Goal: Information Seeking & Learning: Find specific fact

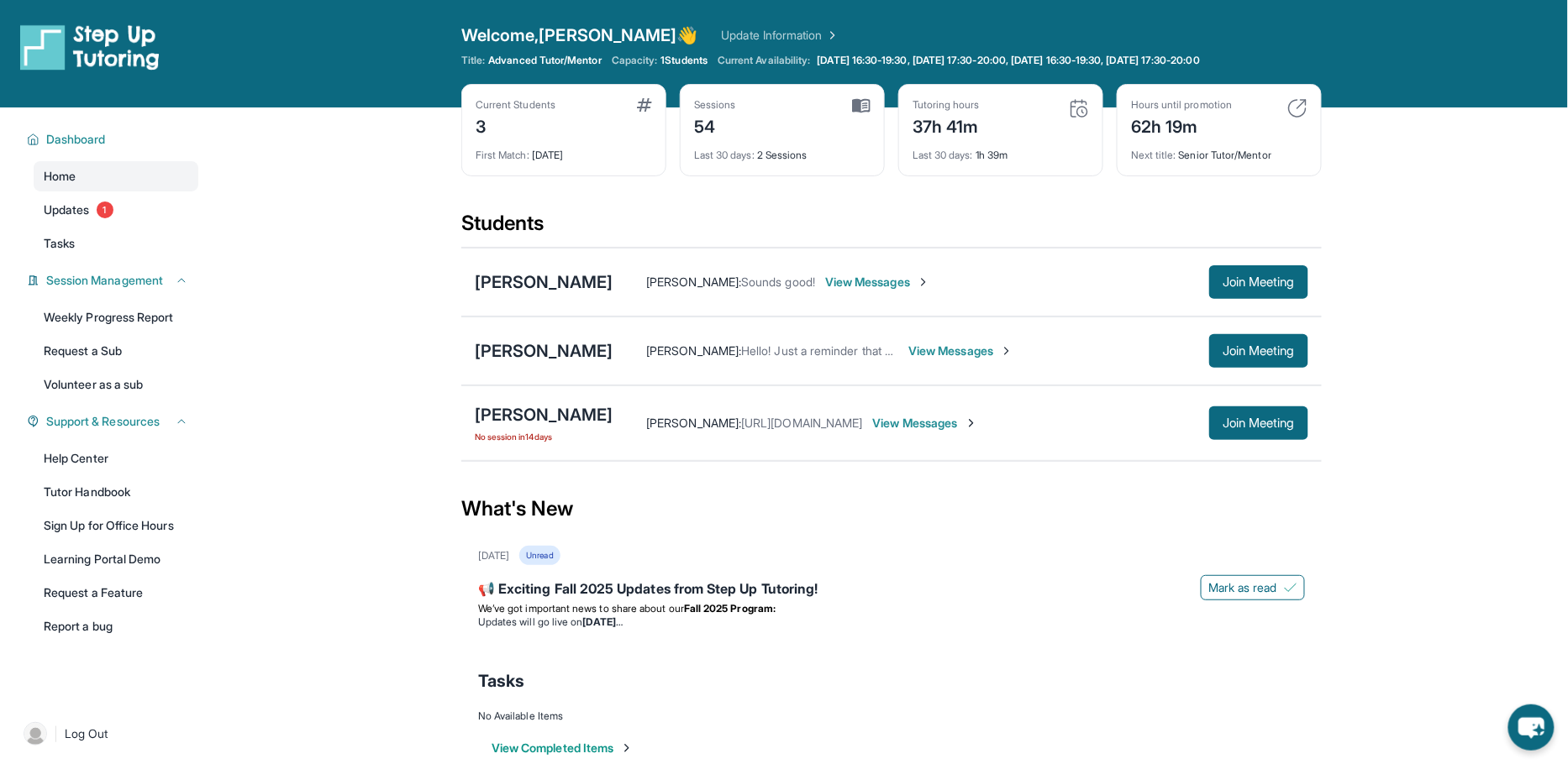
click at [766, 417] on span "[URL][DOMAIN_NAME]" at bounding box center [801, 423] width 121 height 14
click at [906, 418] on span "View Messages" at bounding box center [925, 423] width 105 height 17
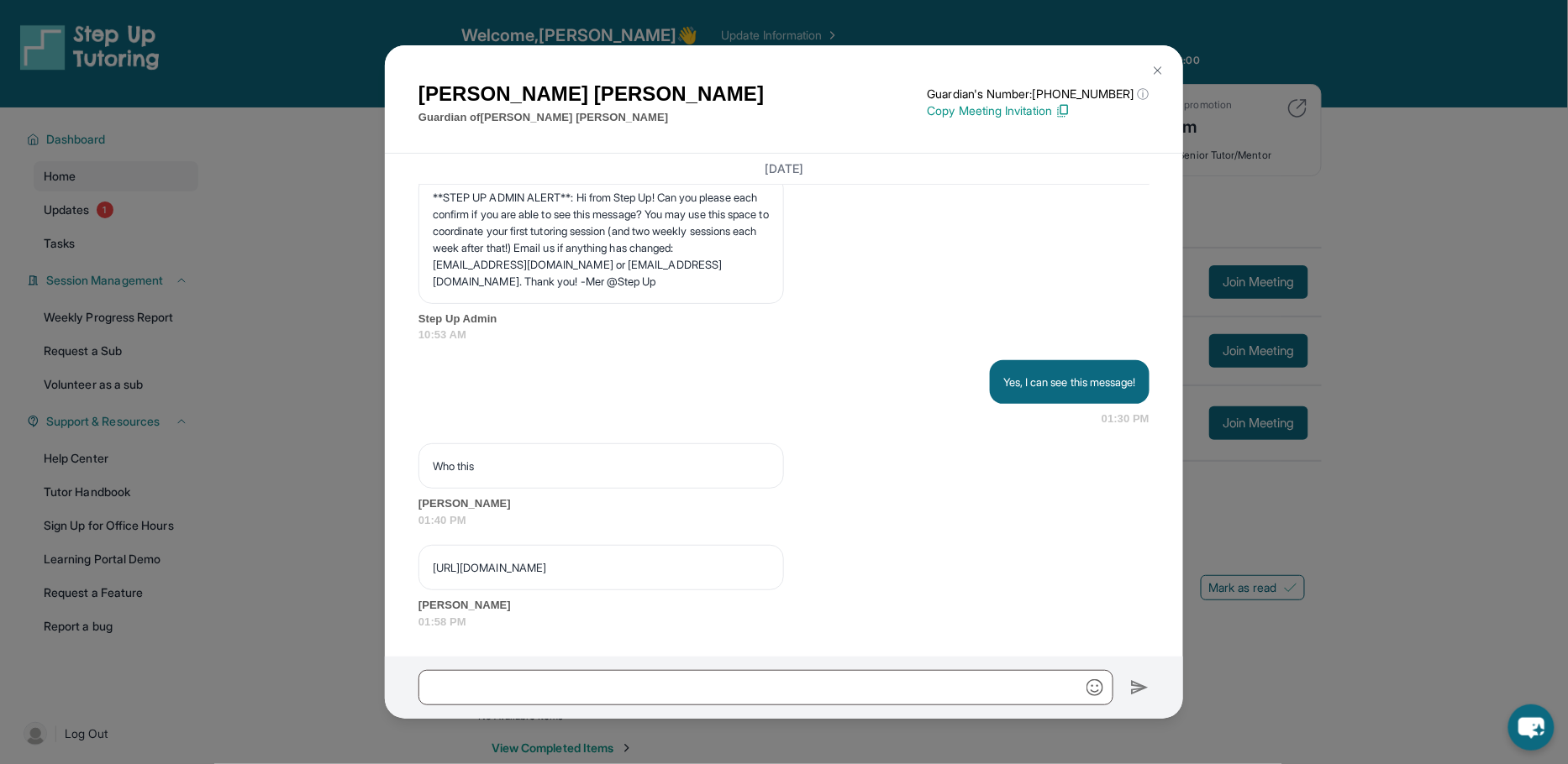
scroll to position [1862, 0]
click at [739, 560] on p "[URL][DOMAIN_NAME]" at bounding box center [601, 568] width 337 height 17
click at [744, 569] on p "[URL][DOMAIN_NAME]" at bounding box center [601, 568] width 337 height 17
click at [675, 512] on span "01:40 PM" at bounding box center [784, 520] width 731 height 17
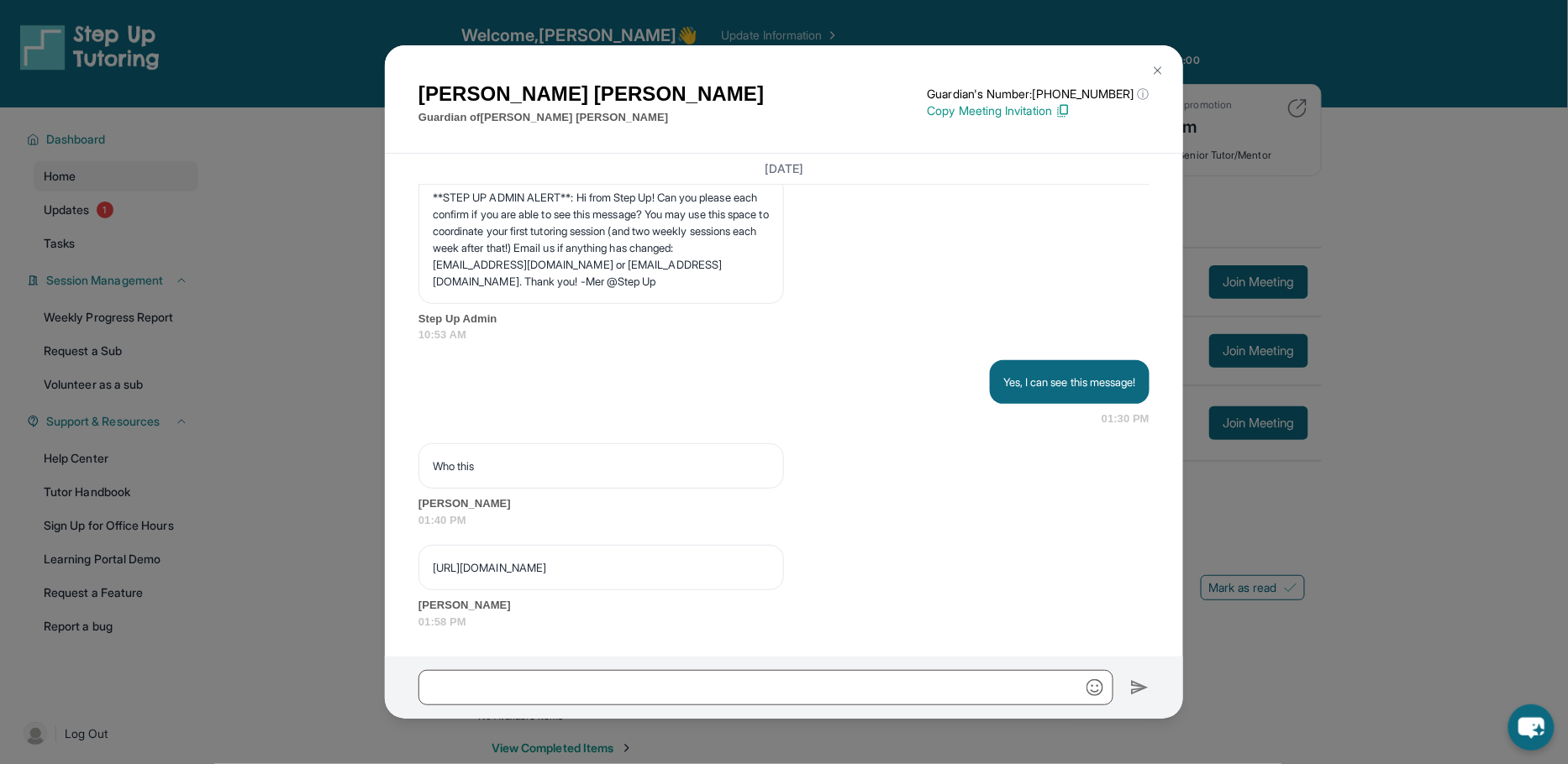
drag, startPoint x: 436, startPoint y: 552, endPoint x: 1014, endPoint y: 557, distance: 578.0
click at [1014, 557] on div "[URL][DOMAIN_NAME] [PERSON_NAME] 01:58 PM" at bounding box center [784, 588] width 731 height 85
click at [996, 571] on div "[URL][DOMAIN_NAME] [PERSON_NAME] 01:58 PM" at bounding box center [784, 588] width 731 height 85
drag, startPoint x: 995, startPoint y: 568, endPoint x: 411, endPoint y: 537, distance: 584.8
click at [411, 537] on div "[DATE] <p>**New Step Up [PERSON_NAME] Chat**: Hi [PERSON_NAME]! This is the sta…" at bounding box center [784, 406] width 798 height 504
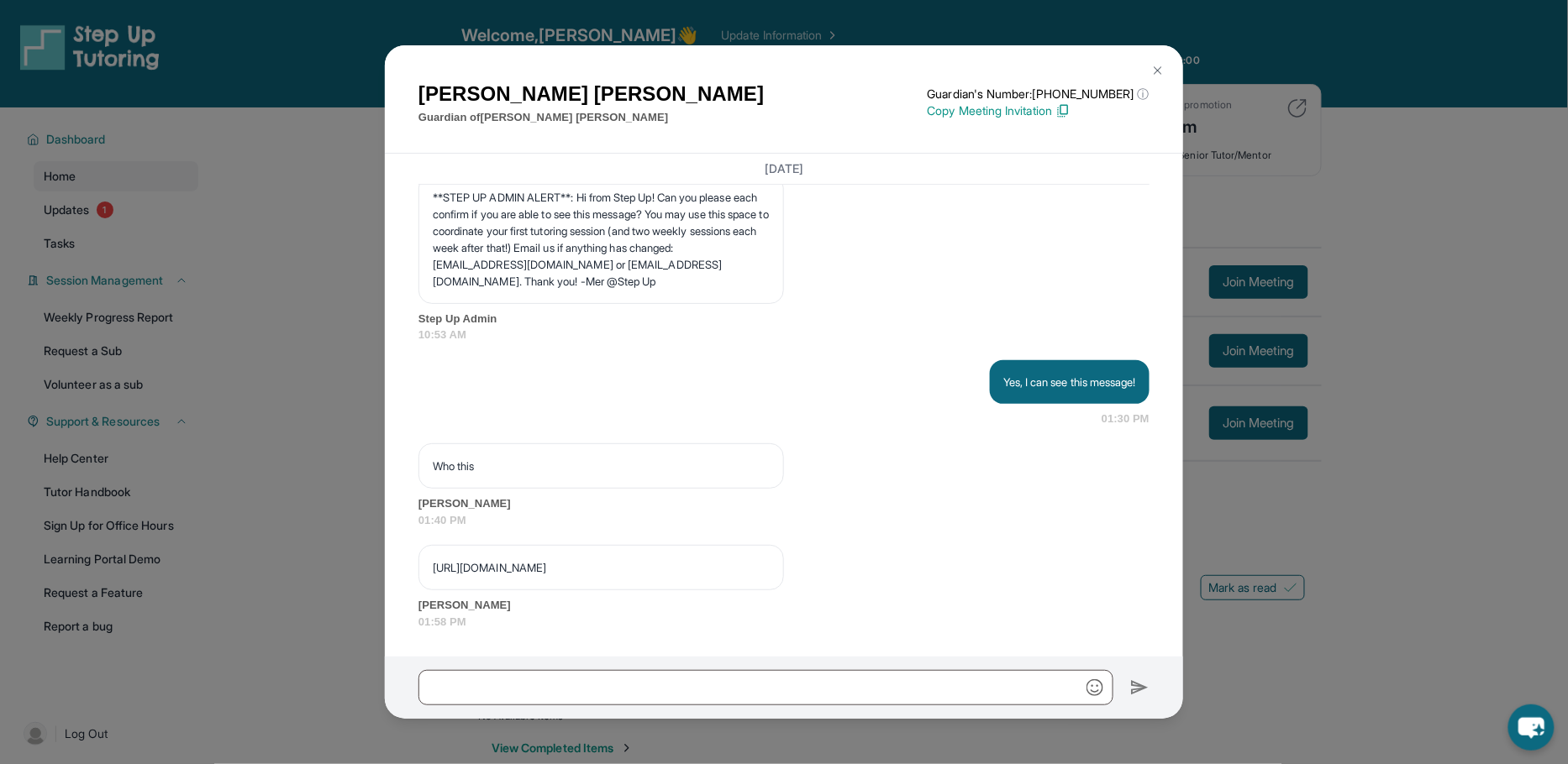
copy p "[URL][DOMAIN_NAME]"
click at [1519, 445] on div "[PERSON_NAME] Guardian of [PERSON_NAME] Guardian's Number: [PHONE_NUMBER] ⓘ Thi…" at bounding box center [784, 382] width 1568 height 764
